Goal: Task Accomplishment & Management: Use online tool/utility

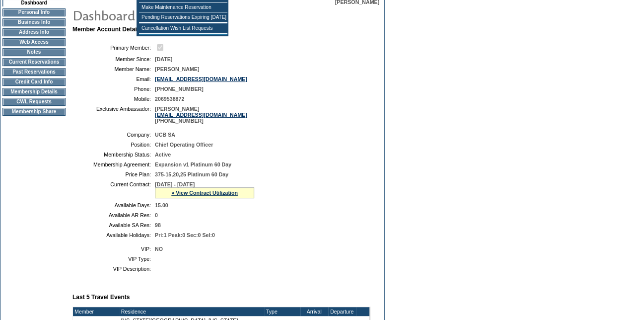
scroll to position [99, 0]
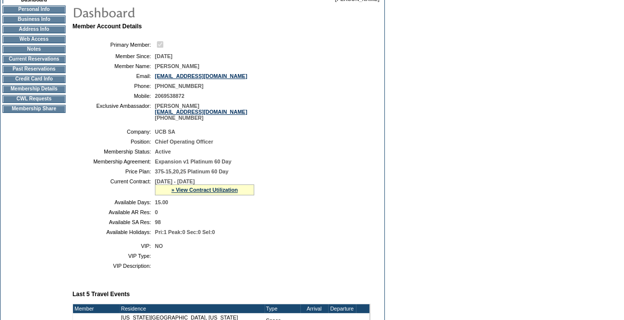
click at [52, 101] on td "CWL Requests" at bounding box center [33, 99] width 63 height 8
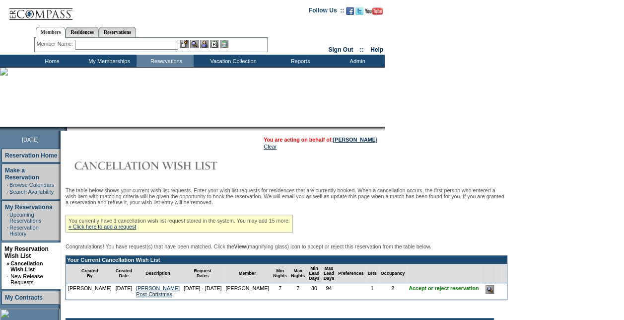
scroll to position [149, 0]
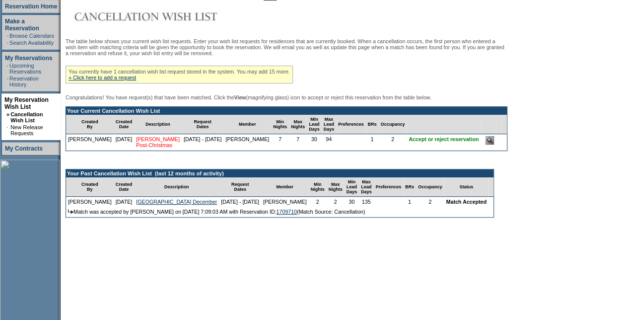
click at [138, 148] on link "[PERSON_NAME] Post-Christmas" at bounding box center [158, 142] width 44 height 12
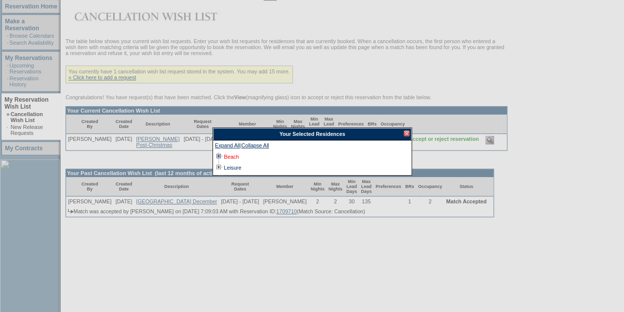
click at [229, 155] on link "Beach" at bounding box center [231, 157] width 15 height 6
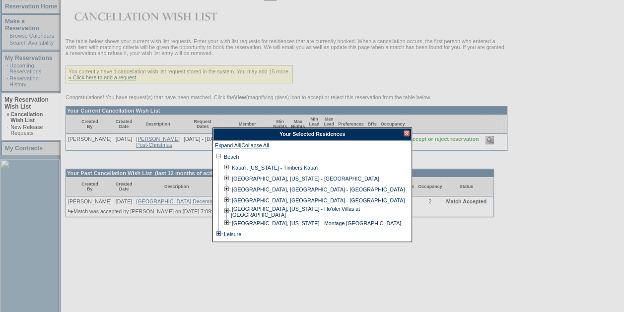
click at [219, 232] on td at bounding box center [219, 234] width 8 height 11
click at [474, 280] on div at bounding box center [312, 121] width 624 height 541
click at [409, 132] on div at bounding box center [406, 134] width 6 height 6
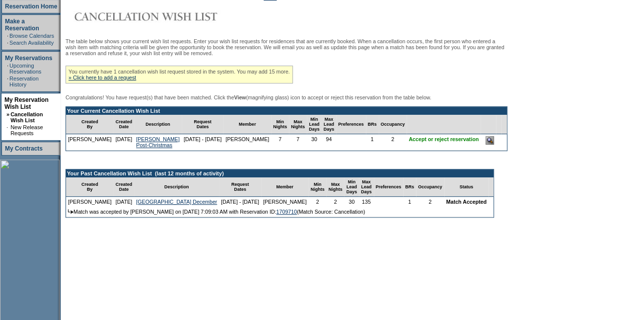
click at [485, 144] on input "image" at bounding box center [489, 140] width 8 height 8
